Goal: Task Accomplishment & Management: Use online tool/utility

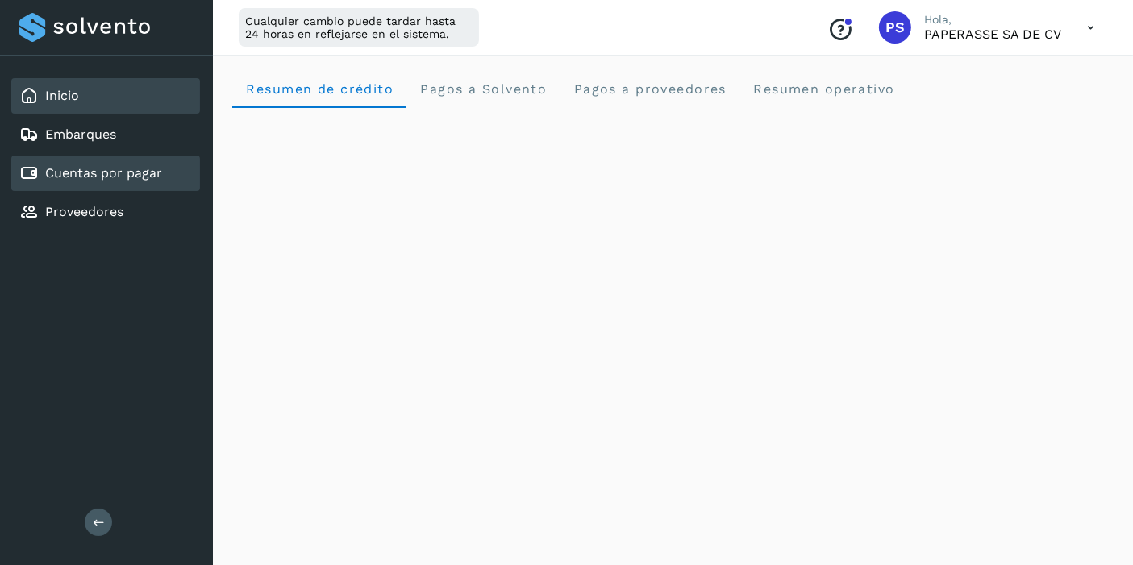
click at [166, 177] on div "Cuentas por pagar" at bounding box center [105, 173] width 189 height 35
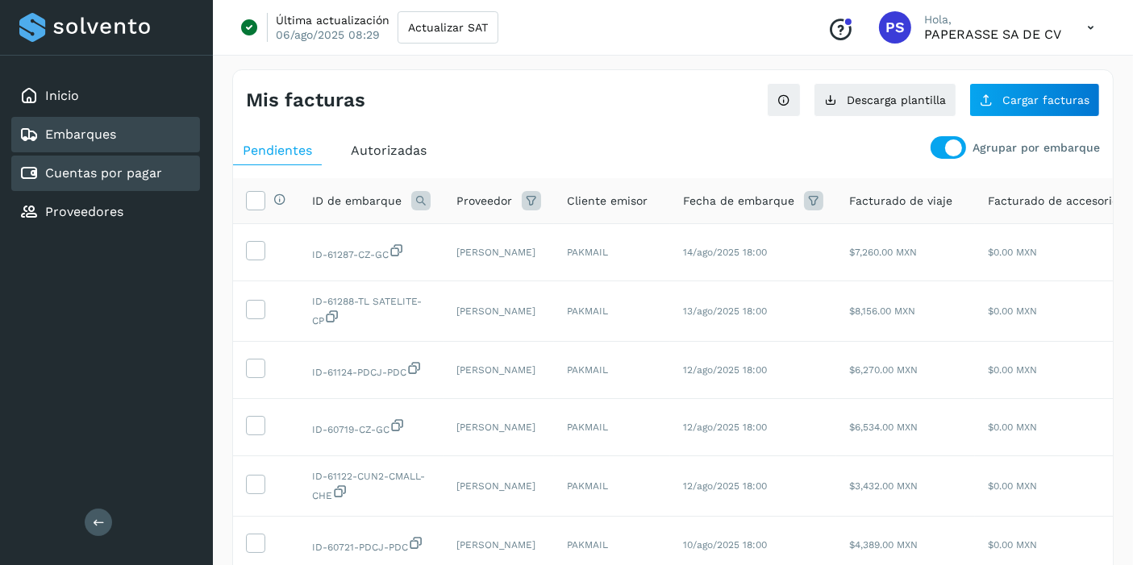
click at [149, 139] on div "Embarques" at bounding box center [105, 134] width 189 height 35
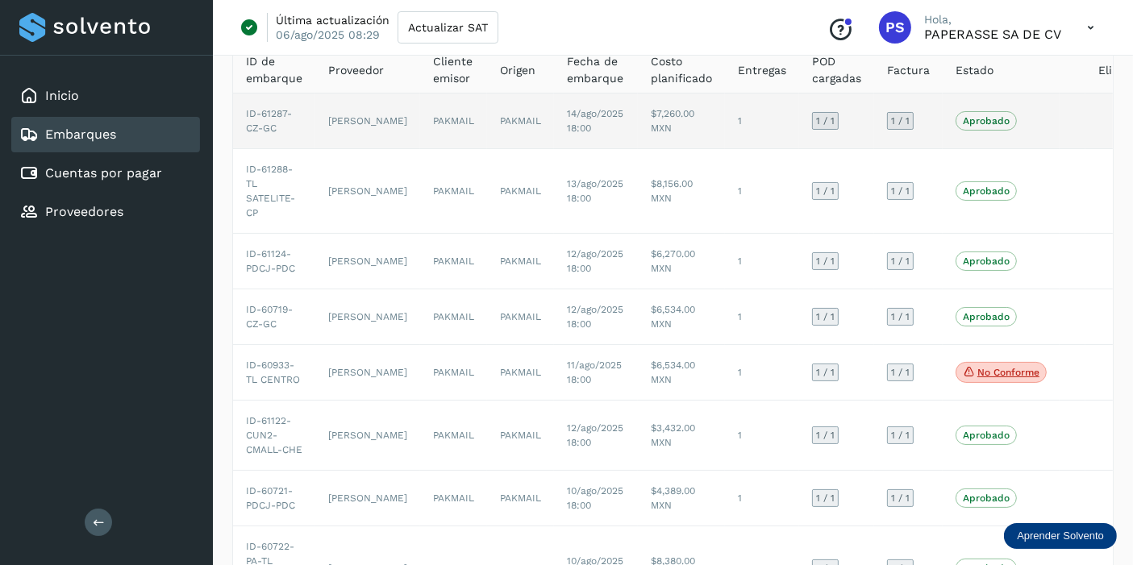
scroll to position [35, 0]
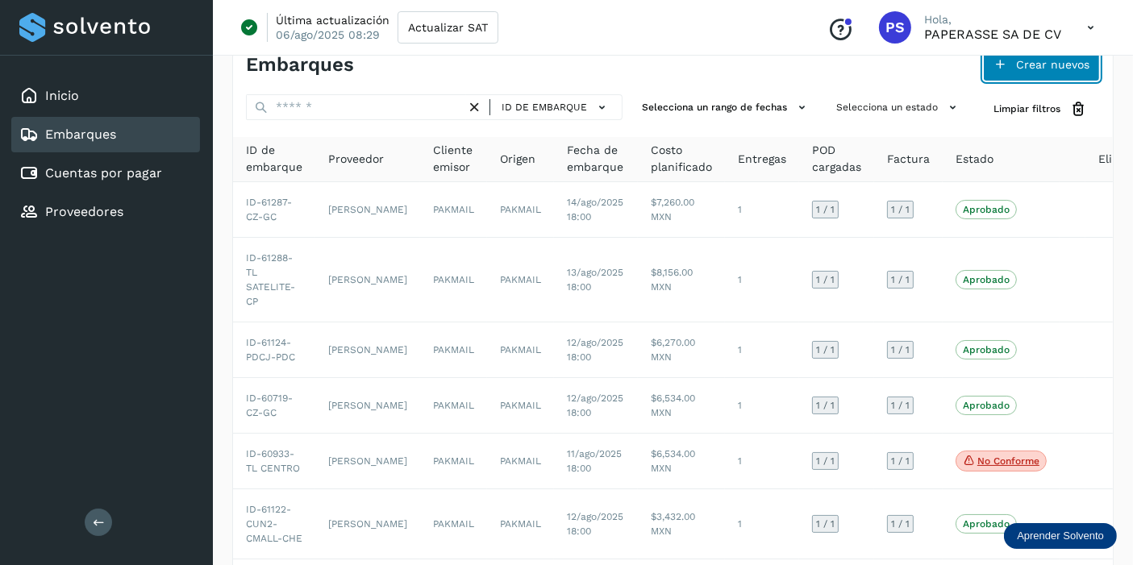
click at [1011, 67] on button "Crear nuevos" at bounding box center [1041, 65] width 117 height 34
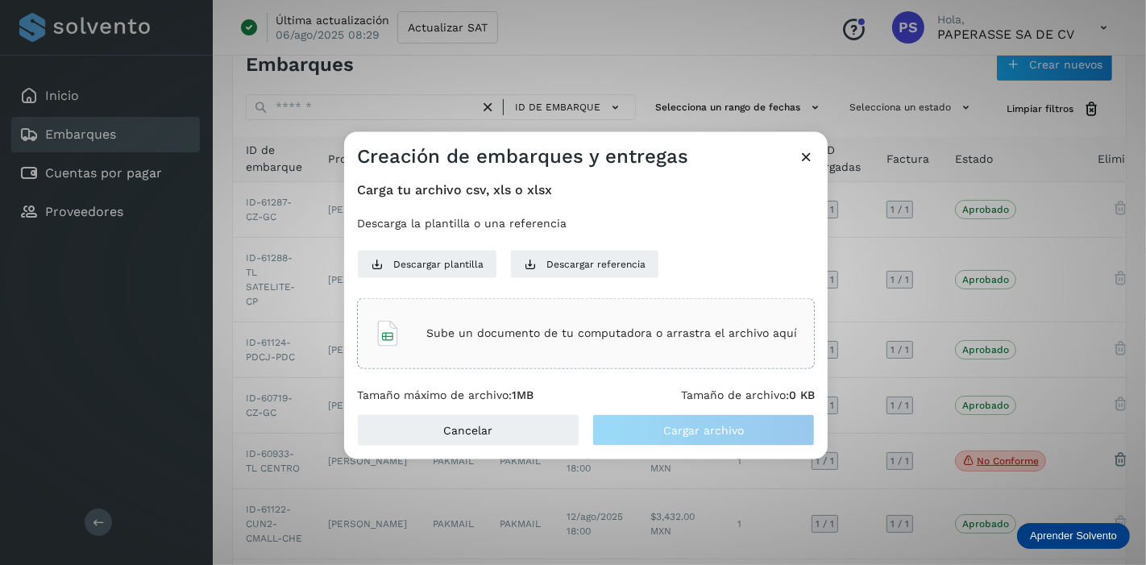
click at [649, 318] on div "Sube un documento de tu computadora o arrastra el archivo aquí" at bounding box center [586, 333] width 422 height 44
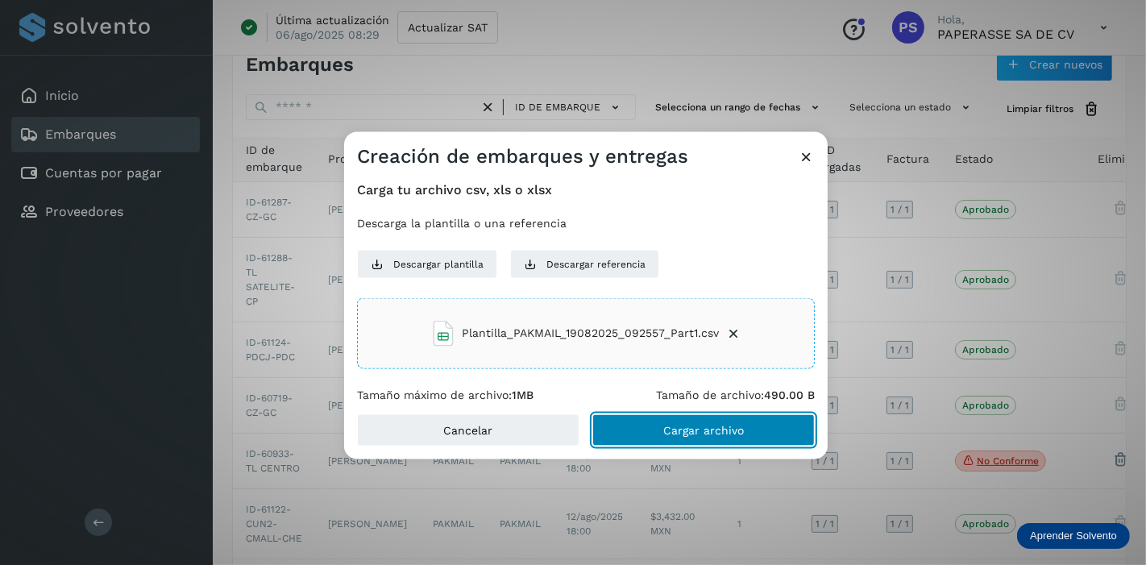
click at [699, 430] on span "Cargar archivo" at bounding box center [703, 430] width 81 height 11
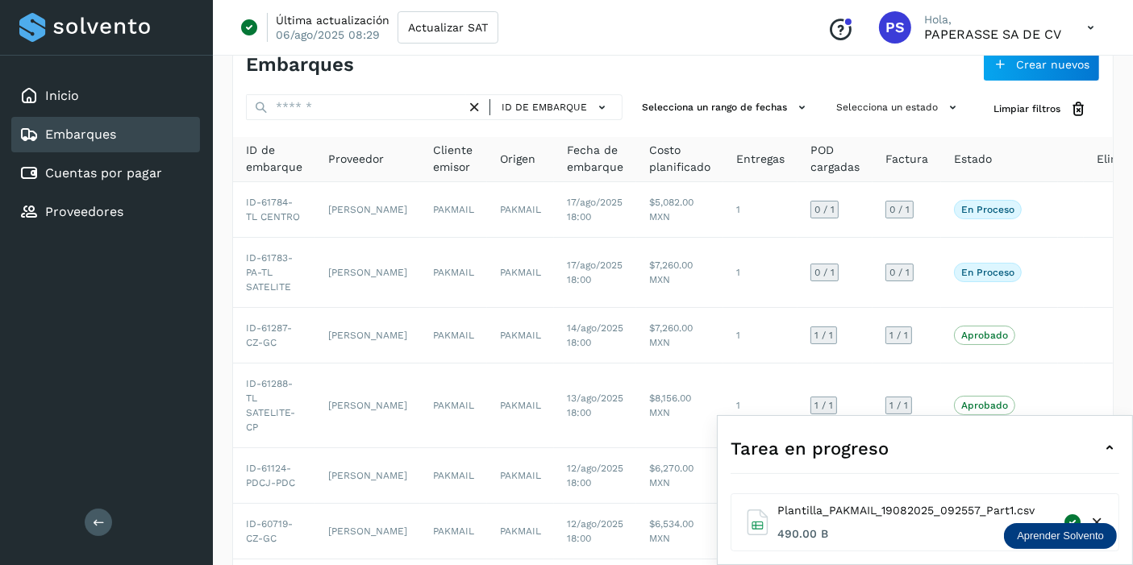
click at [1110, 439] on icon at bounding box center [1108, 448] width 19 height 19
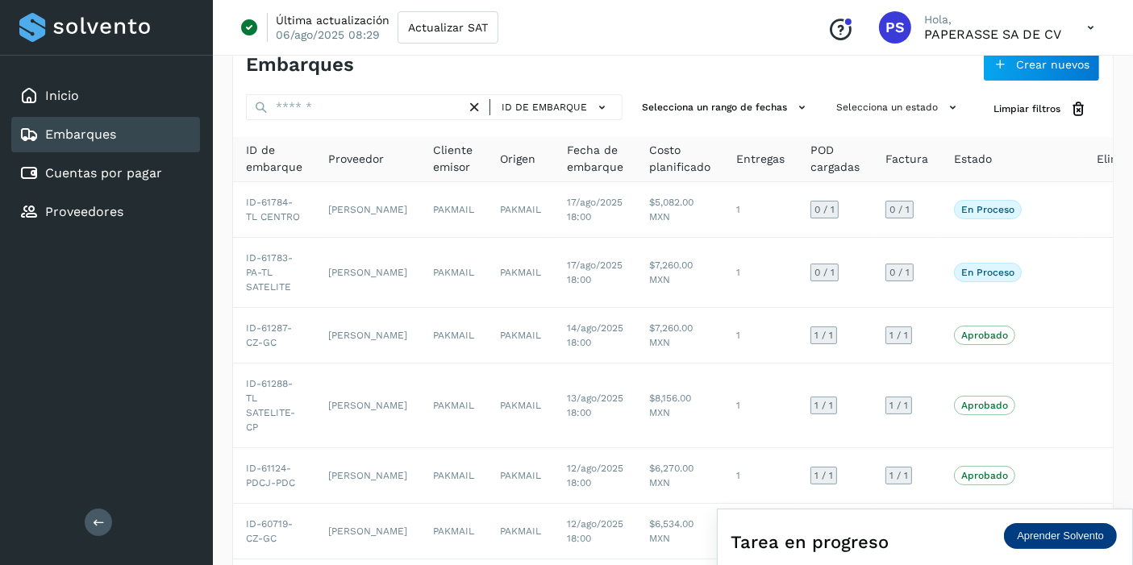
click at [1085, 34] on icon at bounding box center [1090, 27] width 33 height 33
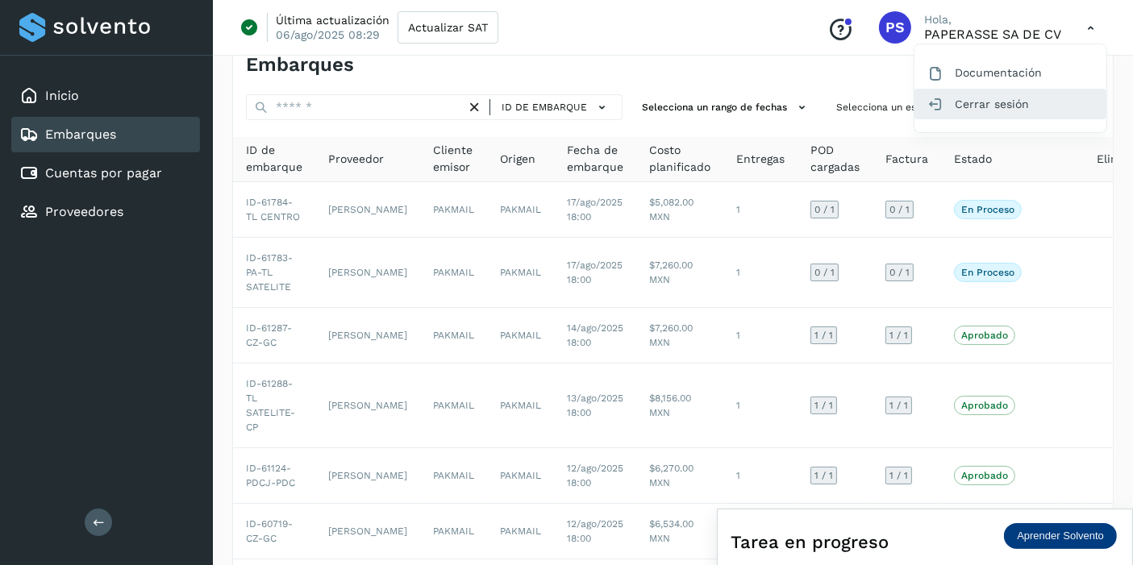
click at [936, 104] on icon at bounding box center [935, 104] width 16 height 16
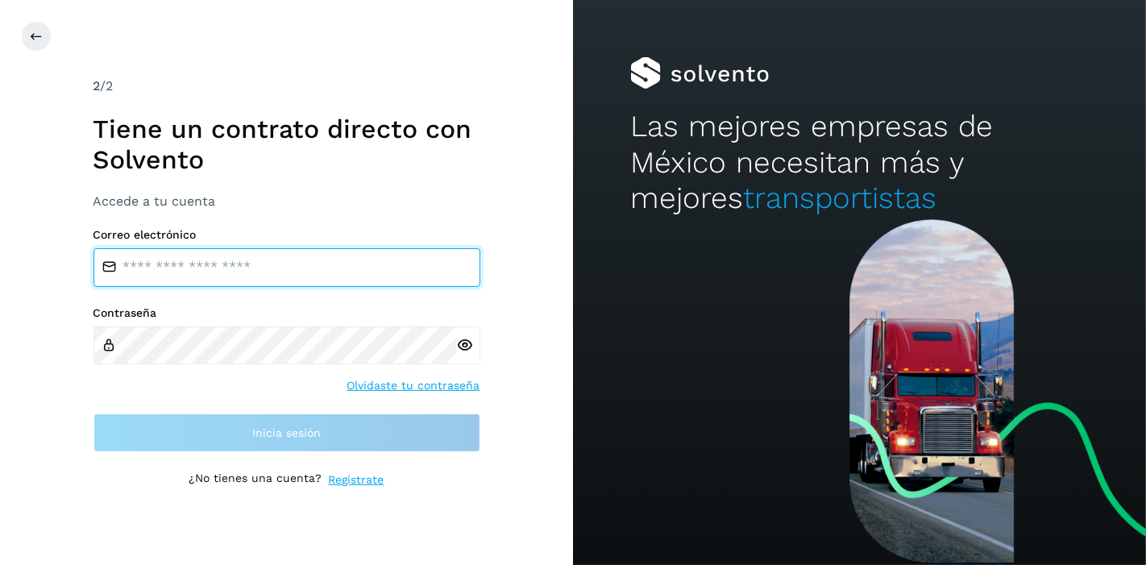
type input "**********"
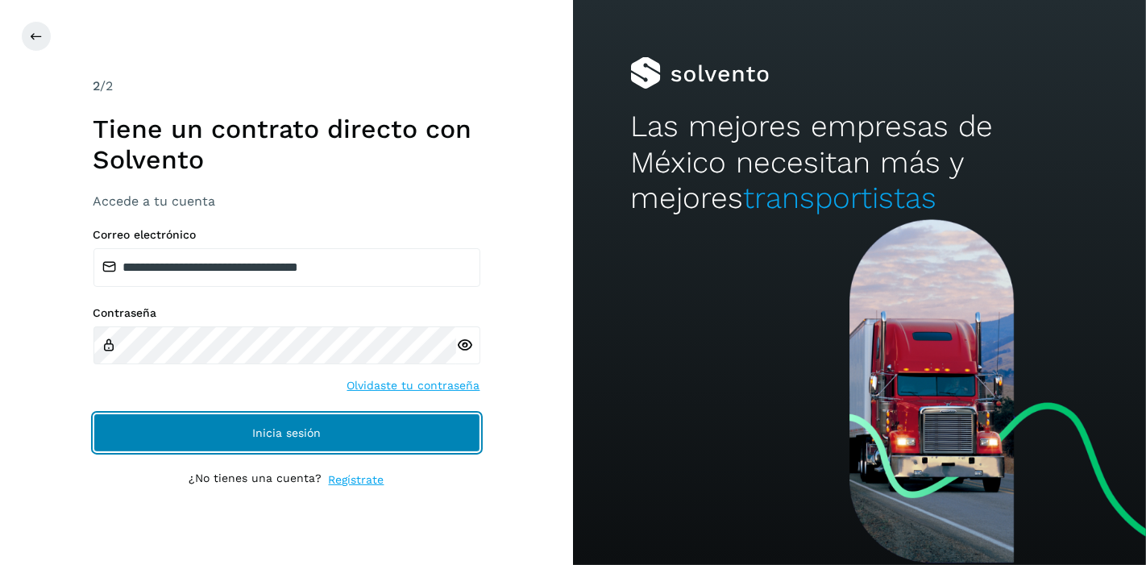
click at [202, 417] on button "Inicia sesión" at bounding box center [287, 433] width 387 height 39
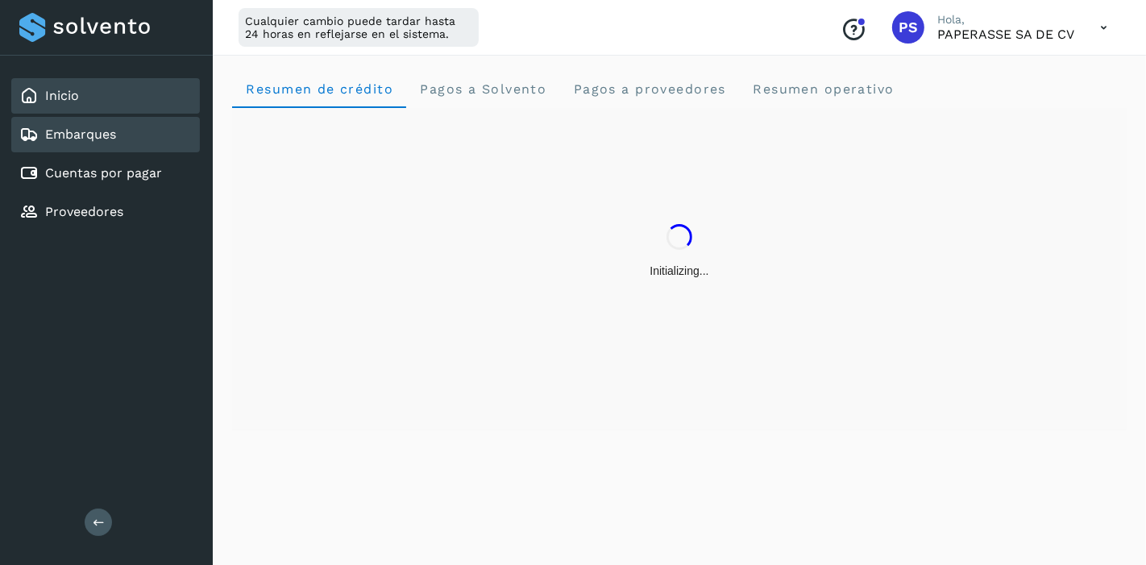
click at [133, 135] on div "Embarques" at bounding box center [105, 134] width 189 height 35
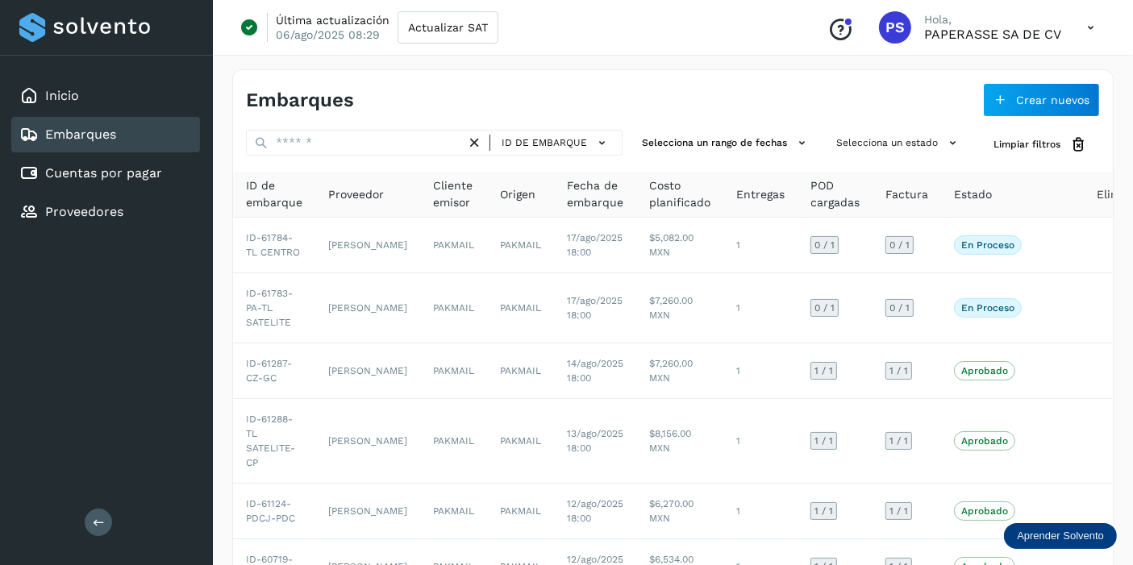
click at [1091, 36] on icon at bounding box center [1090, 27] width 33 height 33
click at [1089, 35] on div at bounding box center [1090, 27] width 33 height 33
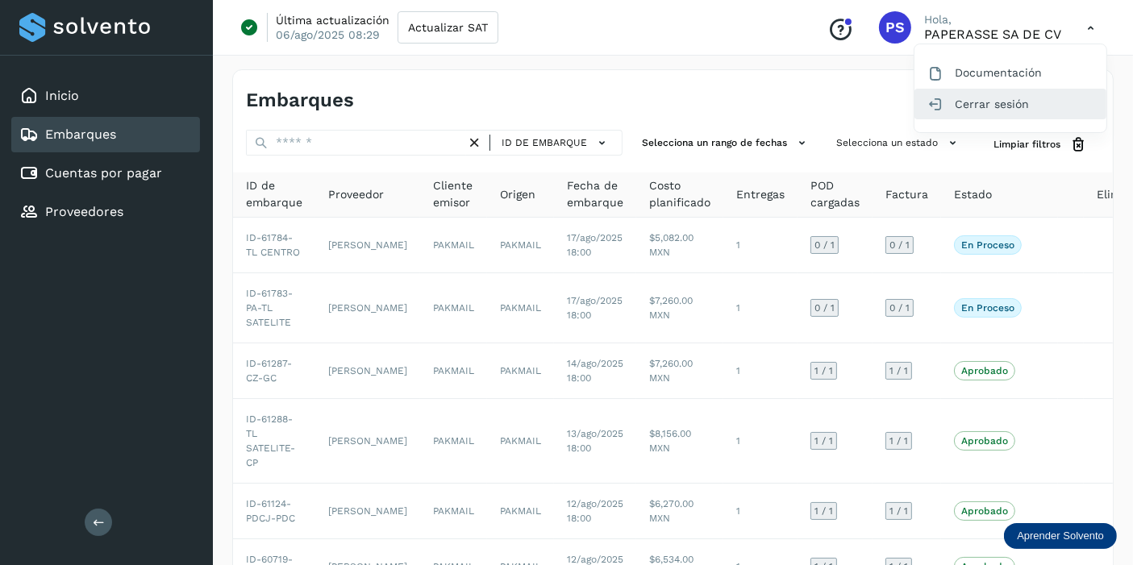
click at [1002, 98] on div "Cerrar sesión" at bounding box center [1010, 104] width 192 height 31
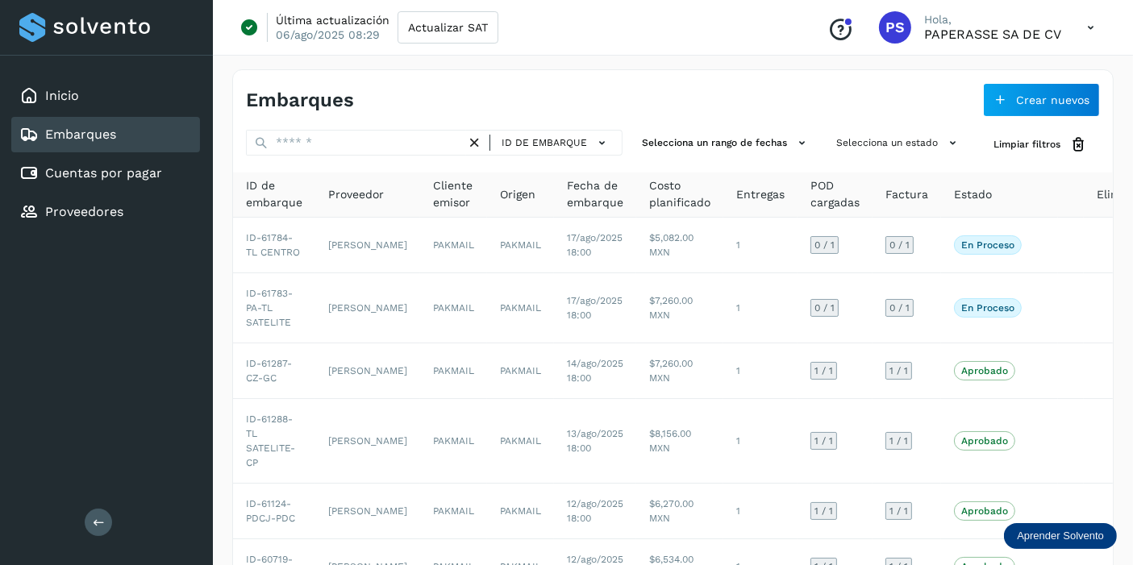
click at [1001, 98] on div "Cerrar sesión" at bounding box center [1014, 88] width 184 height 30
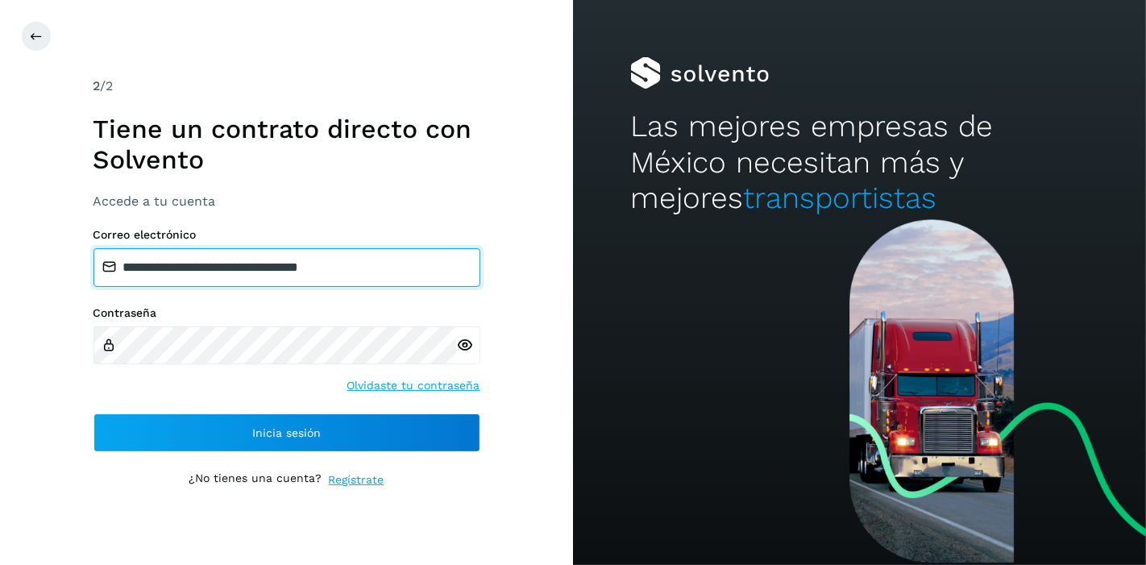
type input "**********"
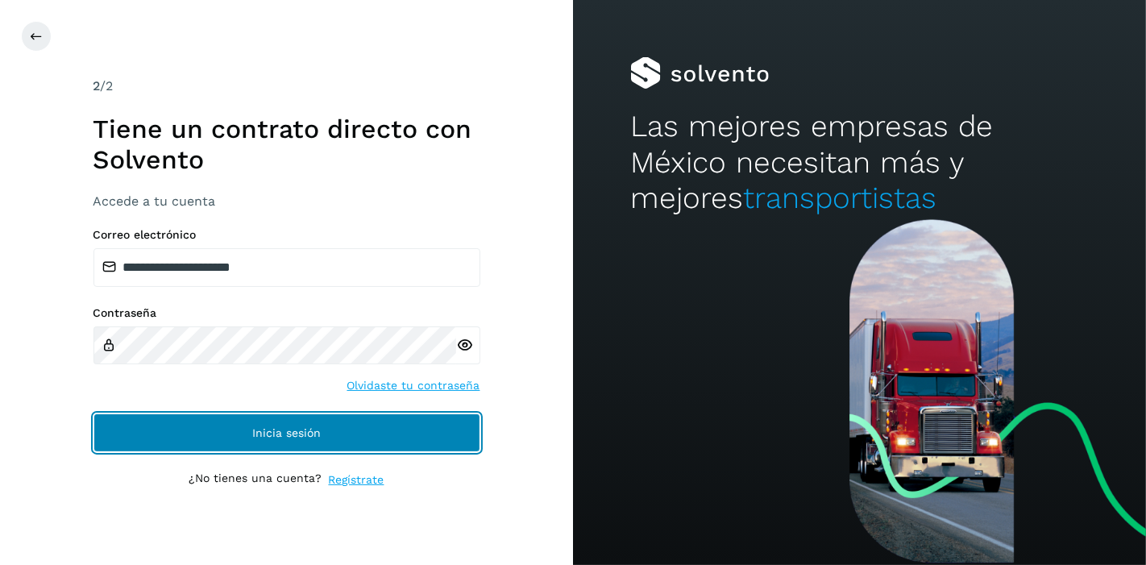
click at [385, 425] on button "Inicia sesión" at bounding box center [287, 433] width 387 height 39
